Goal: Contribute content: Add original content to the website for others to see

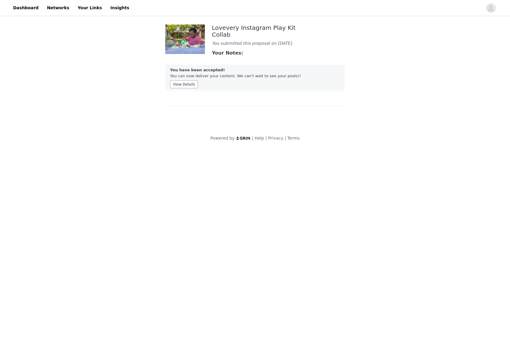
click at [186, 88] on button "View Details" at bounding box center [184, 84] width 28 height 8
drag, startPoint x: 238, startPoint y: 27, endPoint x: 97, endPoint y: 1, distance: 143.0
click at [235, 25] on div "Lovevery Instagram Play Kit Collab" at bounding box center [255, 30] width 86 height 13
click at [36, 10] on link "Dashboard" at bounding box center [26, 7] width 33 height 13
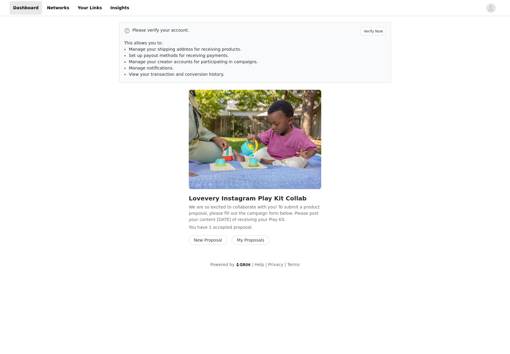
click at [225, 125] on img at bounding box center [255, 139] width 132 height 99
click at [208, 245] on button "New Proposal" at bounding box center [208, 240] width 38 height 10
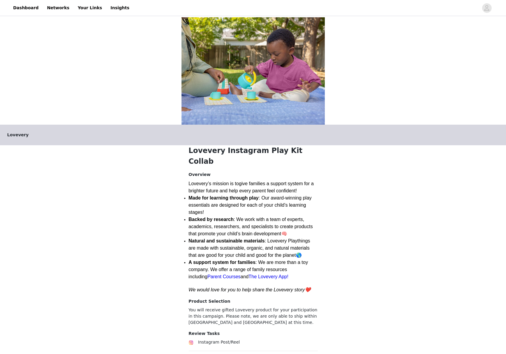
scroll to position [81, 0]
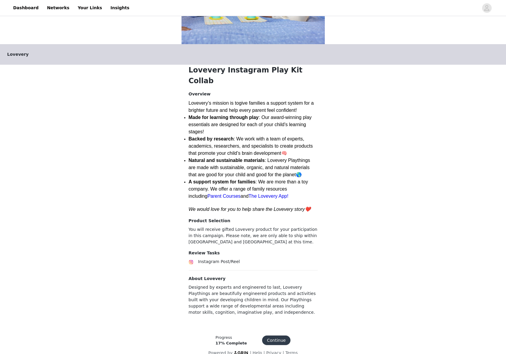
click at [272, 336] on button "Continue" at bounding box center [276, 341] width 28 height 10
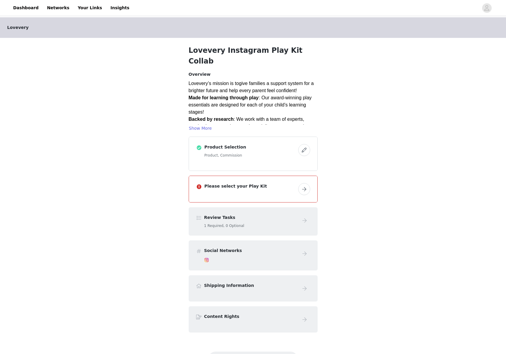
click at [304, 183] on button "button" at bounding box center [304, 189] width 12 height 12
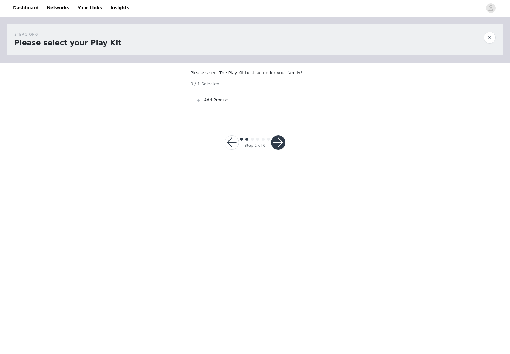
click at [274, 109] on div "Add Product" at bounding box center [255, 100] width 129 height 17
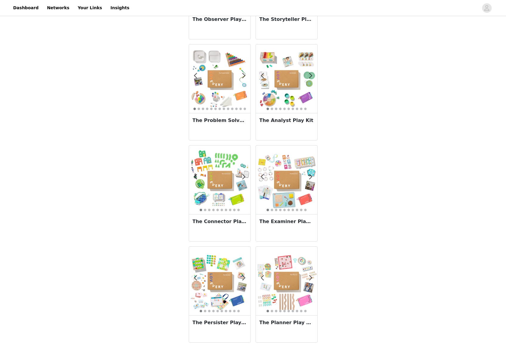
scroll to position [804, 0]
click at [217, 297] on img at bounding box center [219, 280] width 61 height 61
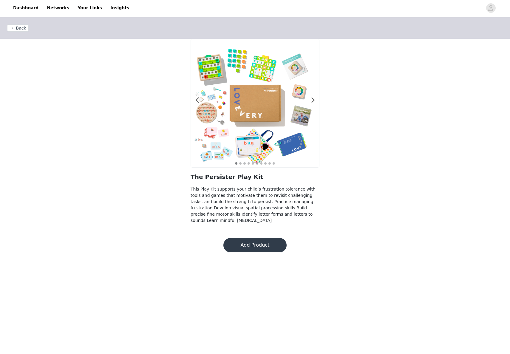
click at [259, 249] on button "Add Product" at bounding box center [254, 245] width 63 height 14
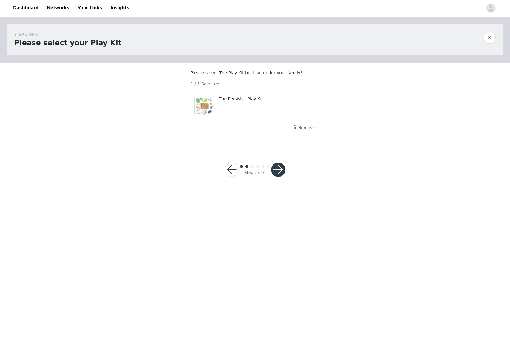
click at [278, 177] on button "button" at bounding box center [278, 170] width 14 height 14
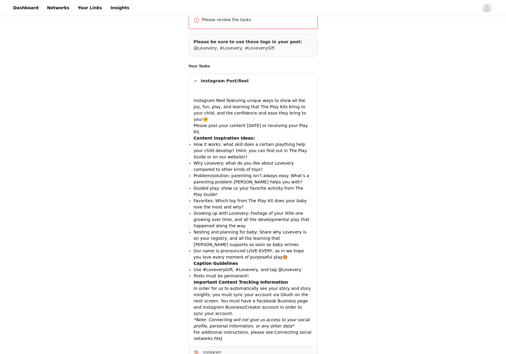
scroll to position [132, 0]
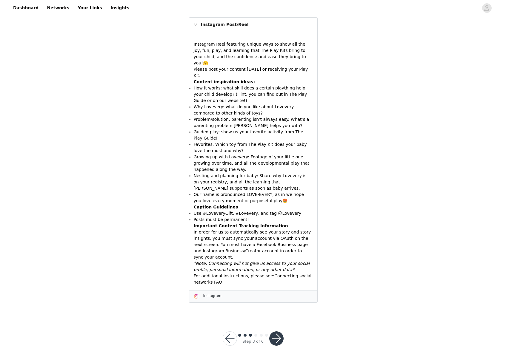
click at [274, 333] on button "button" at bounding box center [276, 339] width 14 height 14
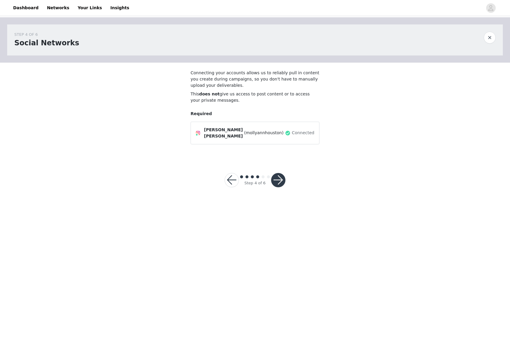
click at [278, 181] on button "button" at bounding box center [278, 180] width 14 height 14
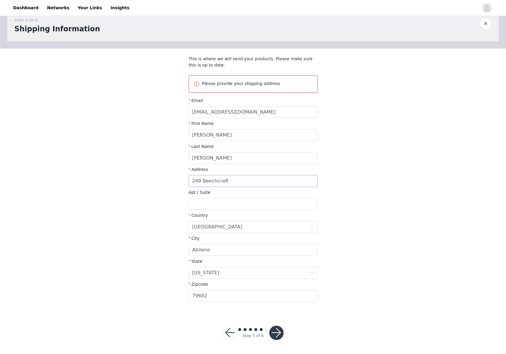
scroll to position [14, 0]
click at [279, 334] on button "button" at bounding box center [276, 333] width 14 height 14
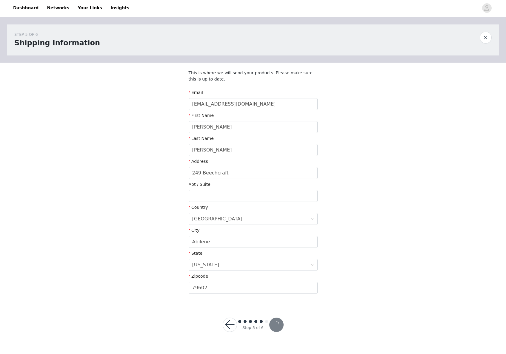
scroll to position [0, 0]
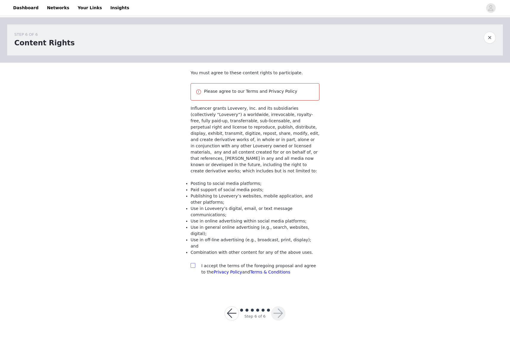
click at [195, 263] on span at bounding box center [193, 265] width 5 height 5
click at [195, 263] on input "checkbox" at bounding box center [193, 265] width 4 height 4
checkbox input "true"
click at [279, 306] on button "button" at bounding box center [278, 313] width 14 height 14
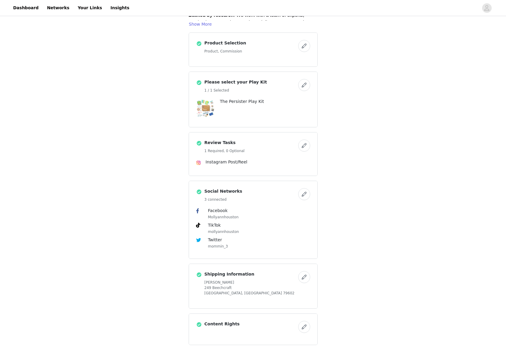
scroll to position [135, 0]
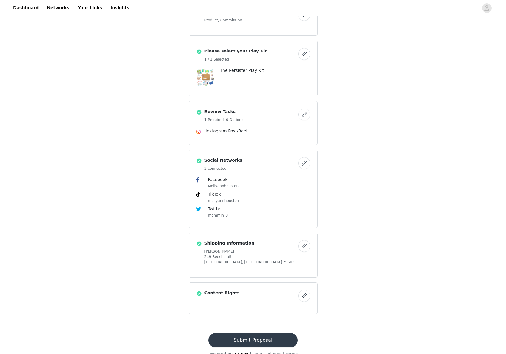
click at [266, 333] on button "Submit Proposal" at bounding box center [252, 340] width 89 height 14
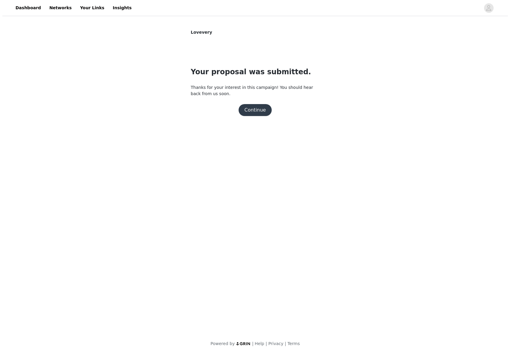
scroll to position [0, 0]
